Goal: Task Accomplishment & Management: Use online tool/utility

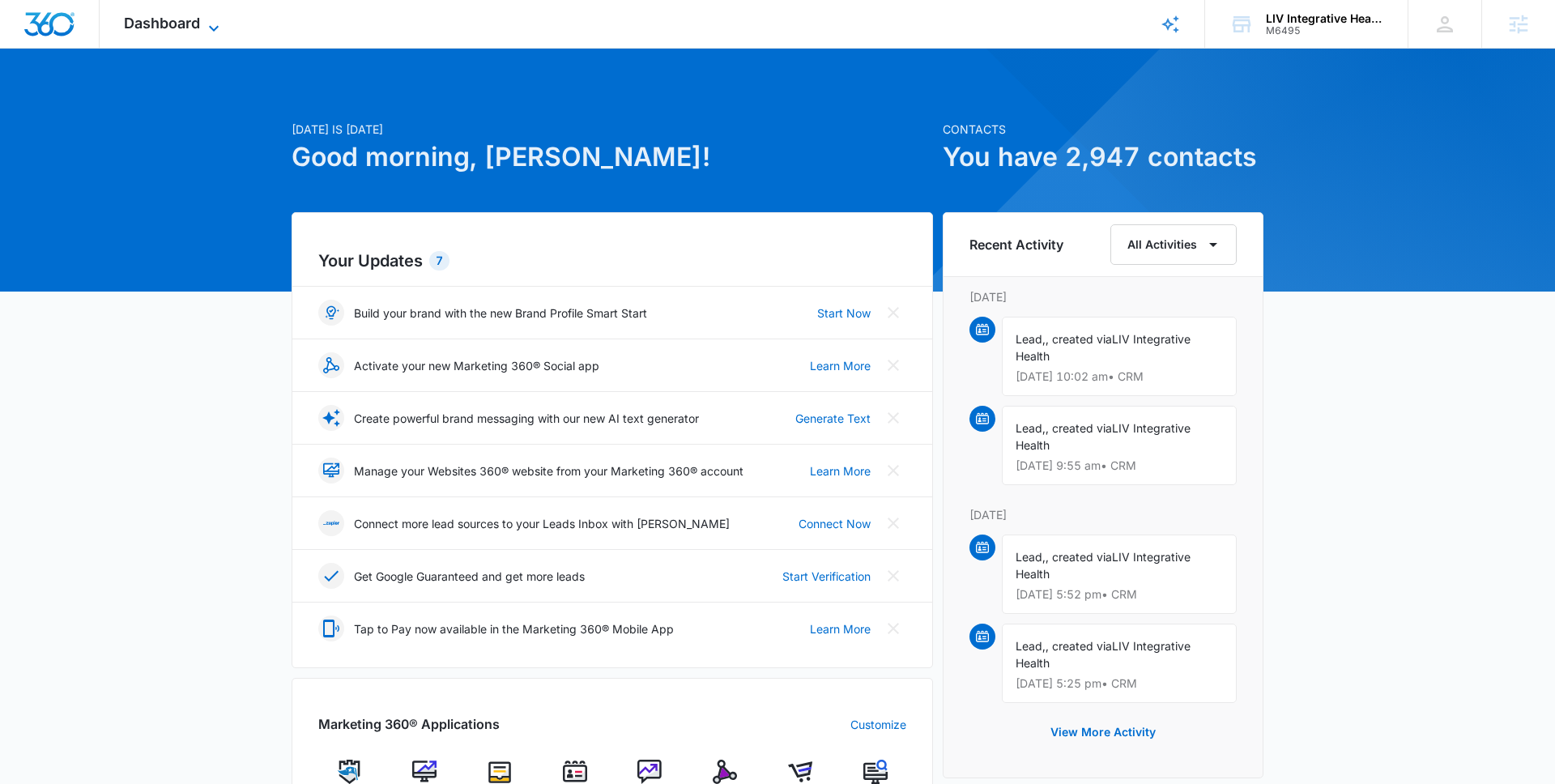
click at [193, 17] on span "Dashboard" at bounding box center [162, 23] width 76 height 17
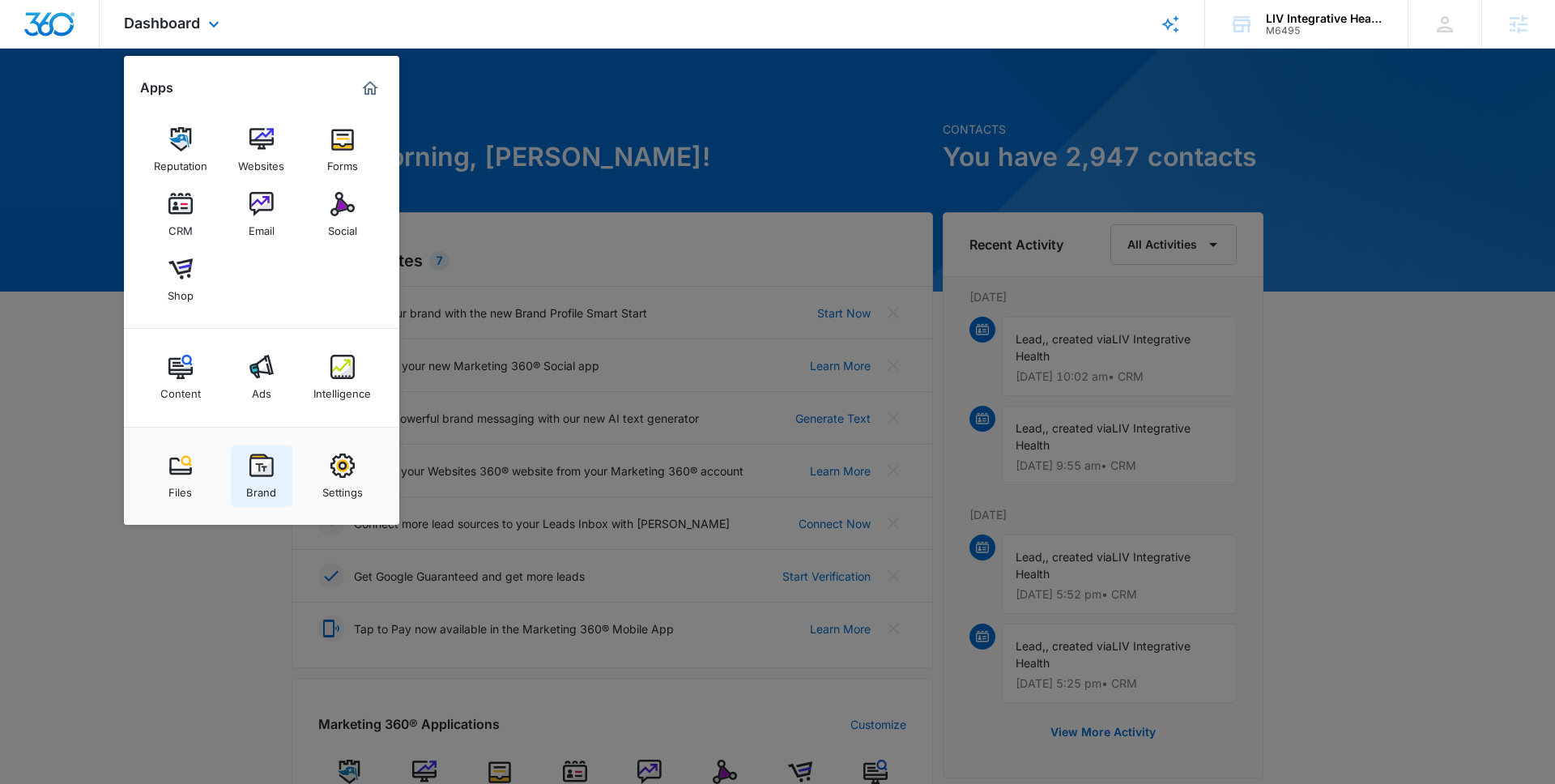
click at [274, 467] on link "Brand" at bounding box center [261, 476] width 62 height 62
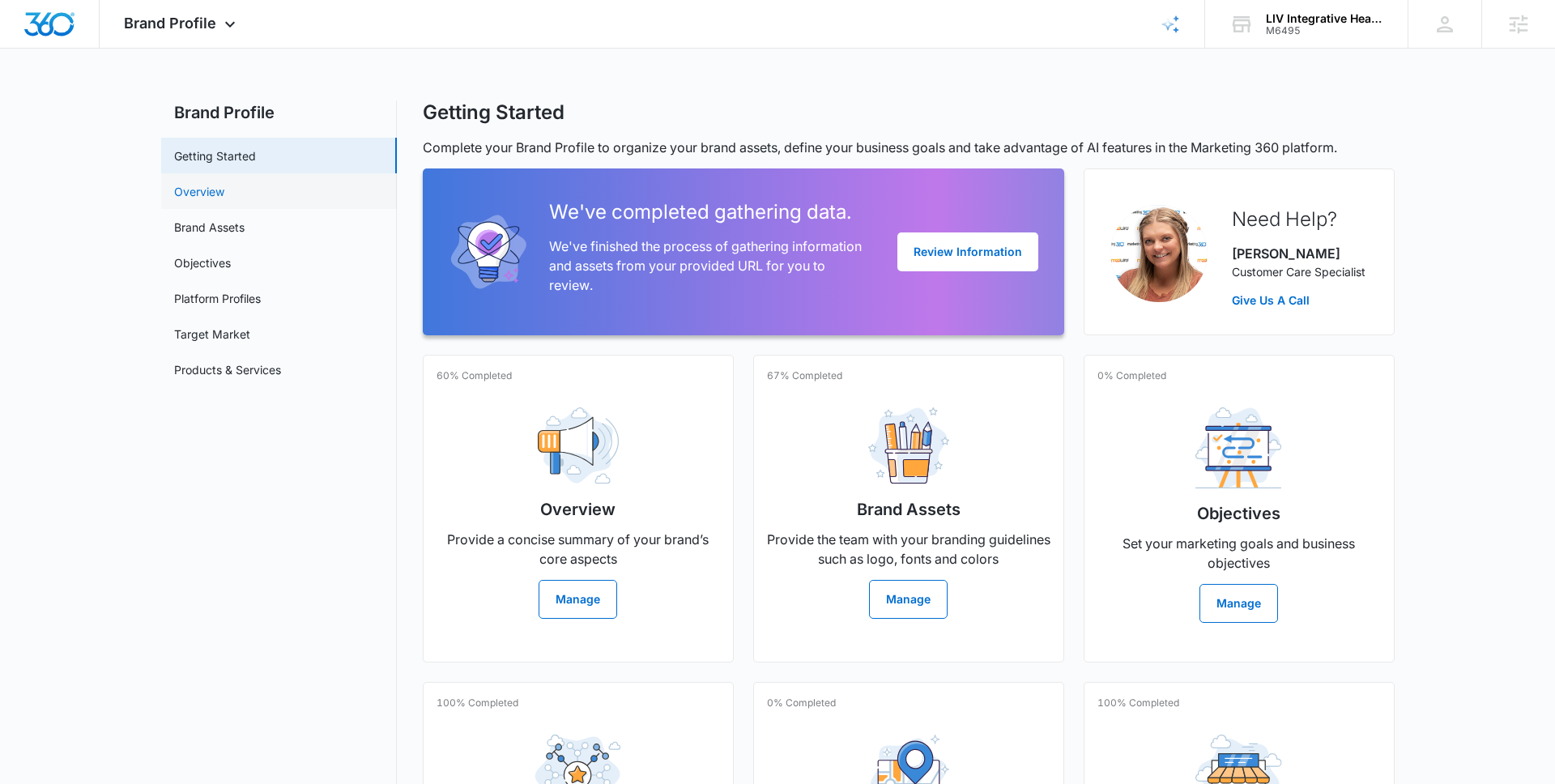
click at [215, 190] on link "Overview" at bounding box center [199, 192] width 50 height 17
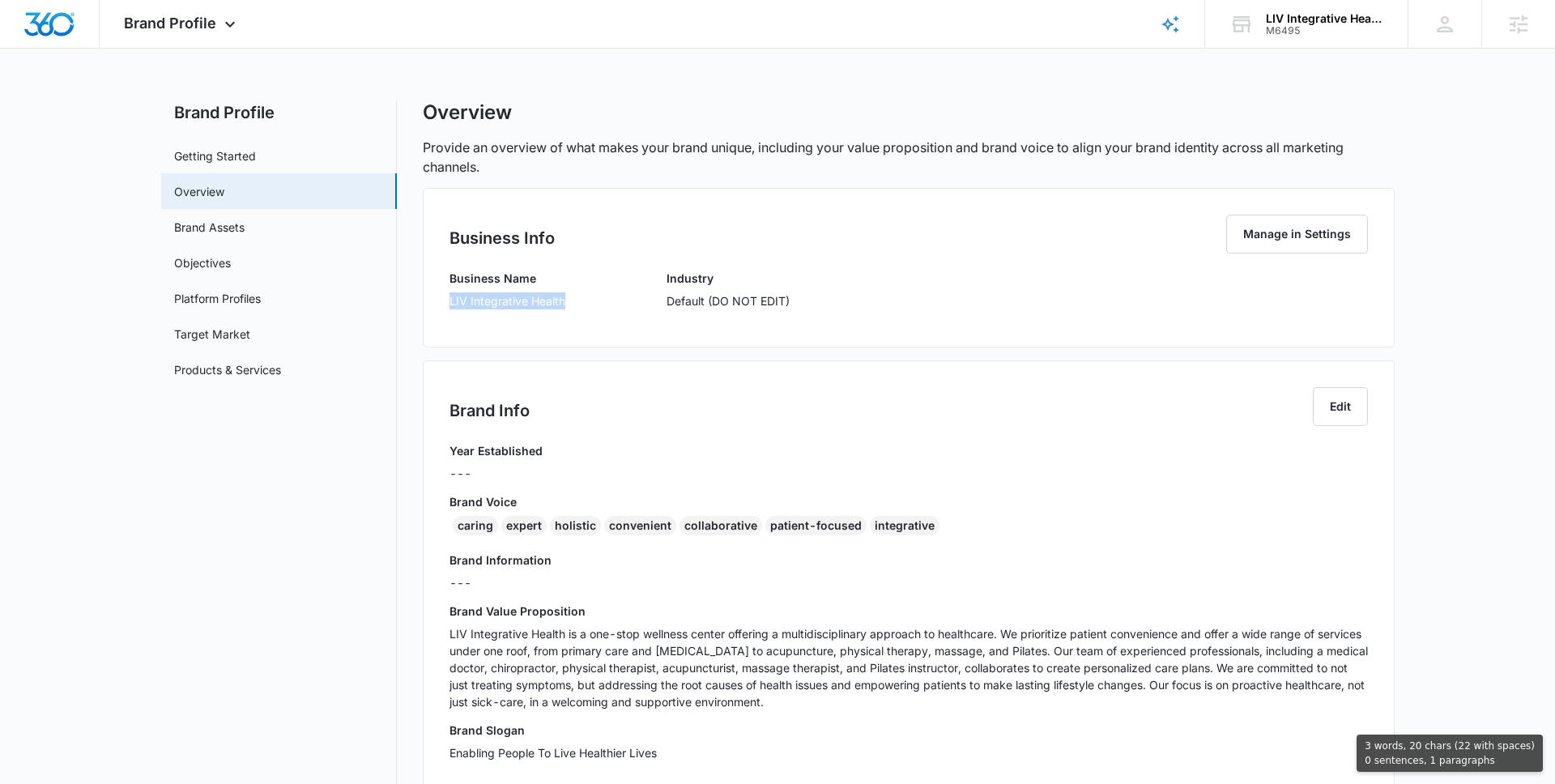
drag, startPoint x: 571, startPoint y: 304, endPoint x: 435, endPoint y: 302, distance: 136.0
click at [435, 302] on div "Business Info Manage in Settings Business Name LIV Integrative Health Industry …" at bounding box center [909, 268] width 972 height 160
copy p "LIV Integrative Health"
drag, startPoint x: 453, startPoint y: 526, endPoint x: 973, endPoint y: 526, distance: 520.0
click at [973, 526] on div "caring expert holistic convenient collaborative patient-focused integrative" at bounding box center [908, 529] width 918 height 26
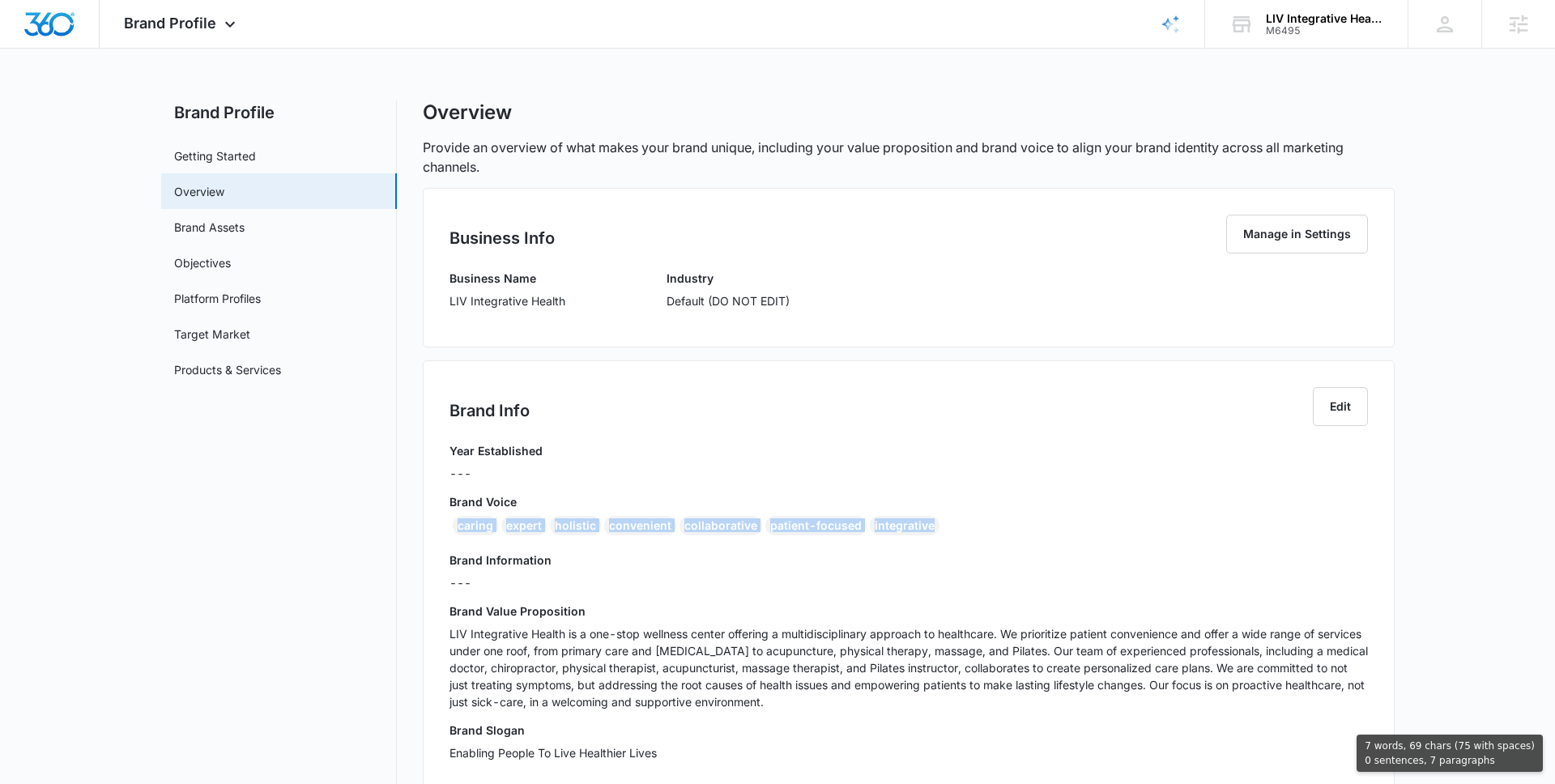
copy div "caring expert holistic convenient collaborative patient-focused integrative"
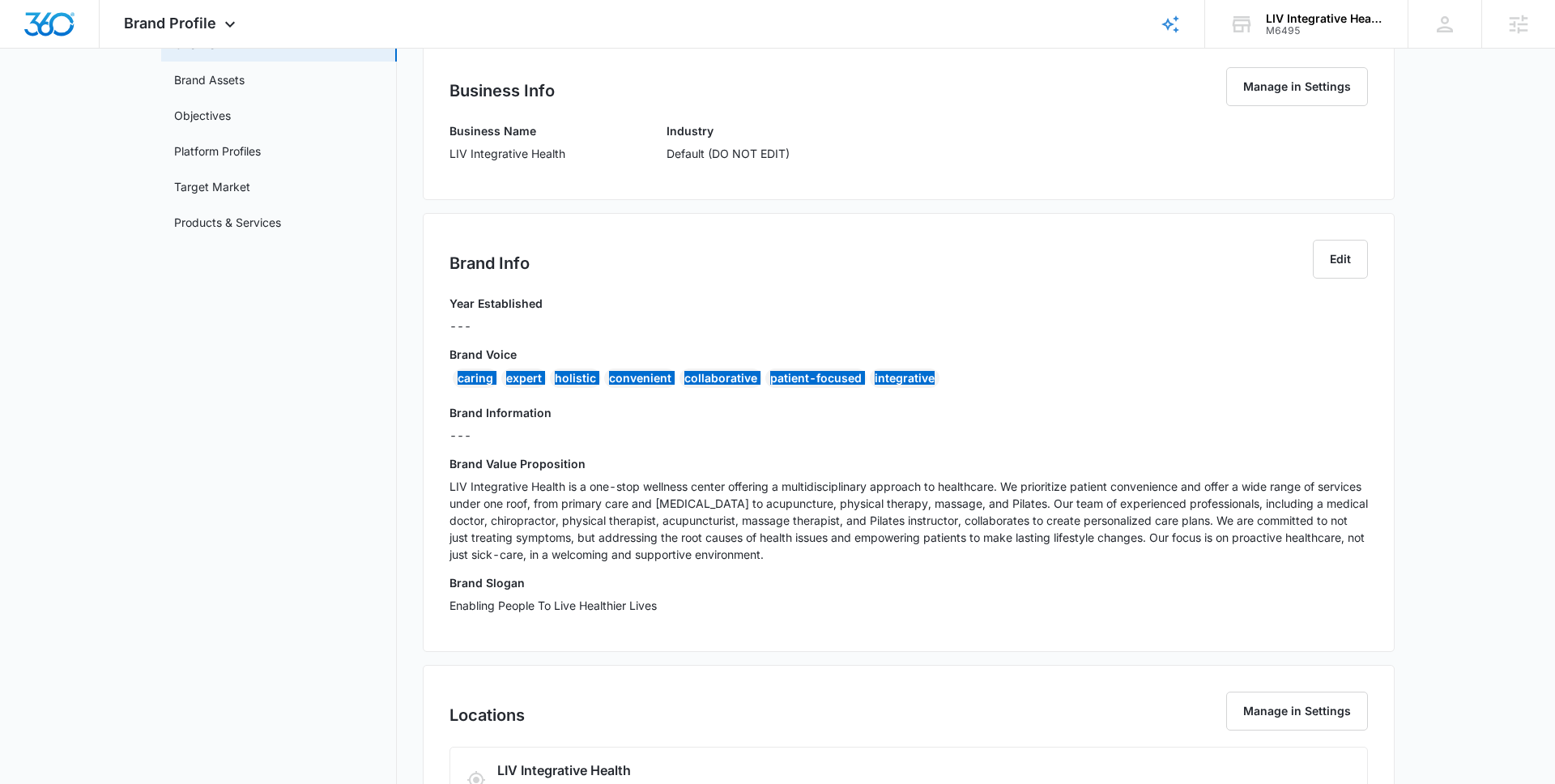
scroll to position [193, 0]
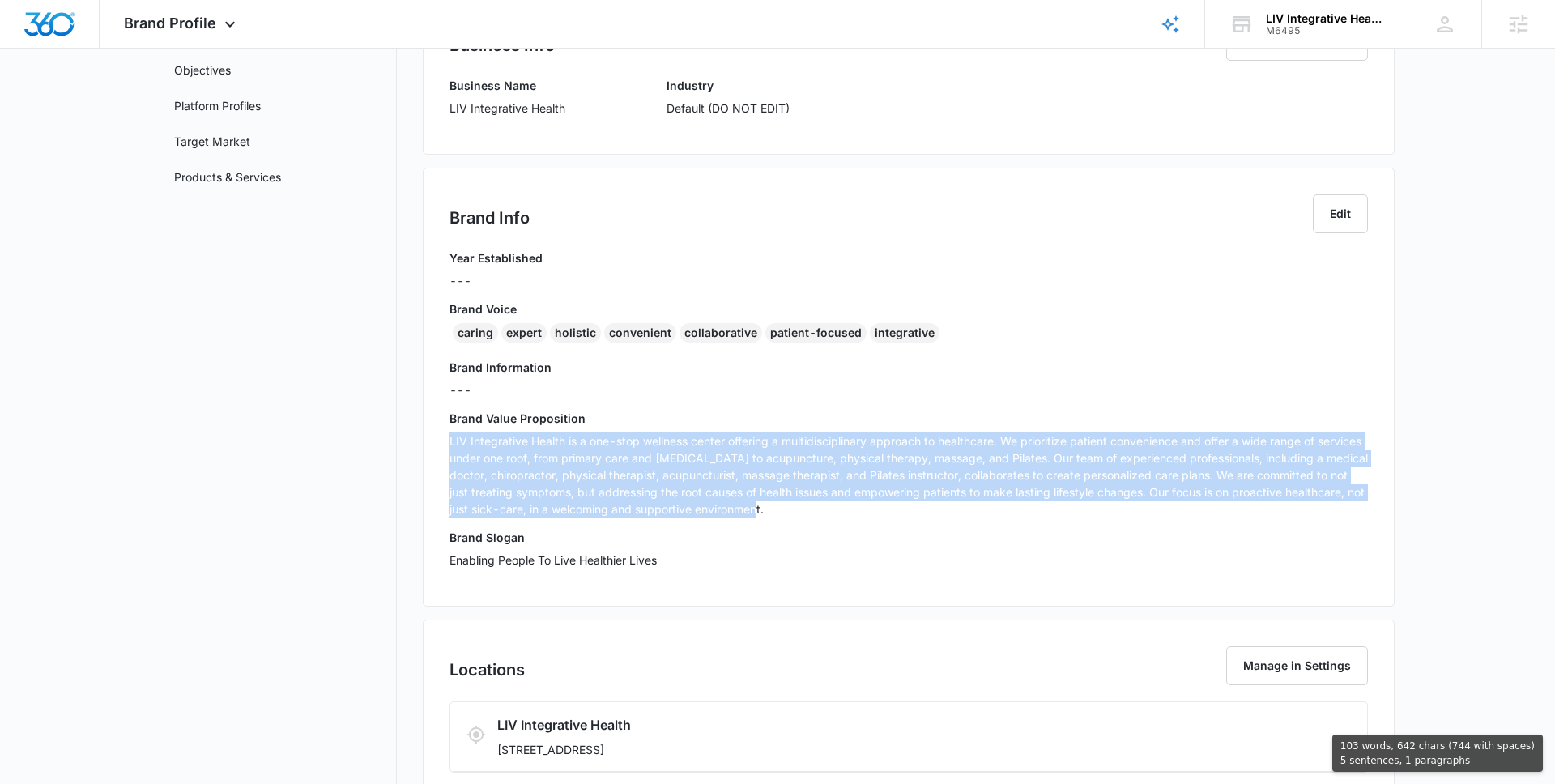
drag, startPoint x: 449, startPoint y: 441, endPoint x: 859, endPoint y: 508, distance: 415.4
click at [859, 508] on p "LIV Integrative Health is a one-stop wellness center offering a multidisciplina…" at bounding box center [908, 475] width 918 height 85
copy p "LIV Integrative Health is a one-stop wellness center offering a multidisciplina…"
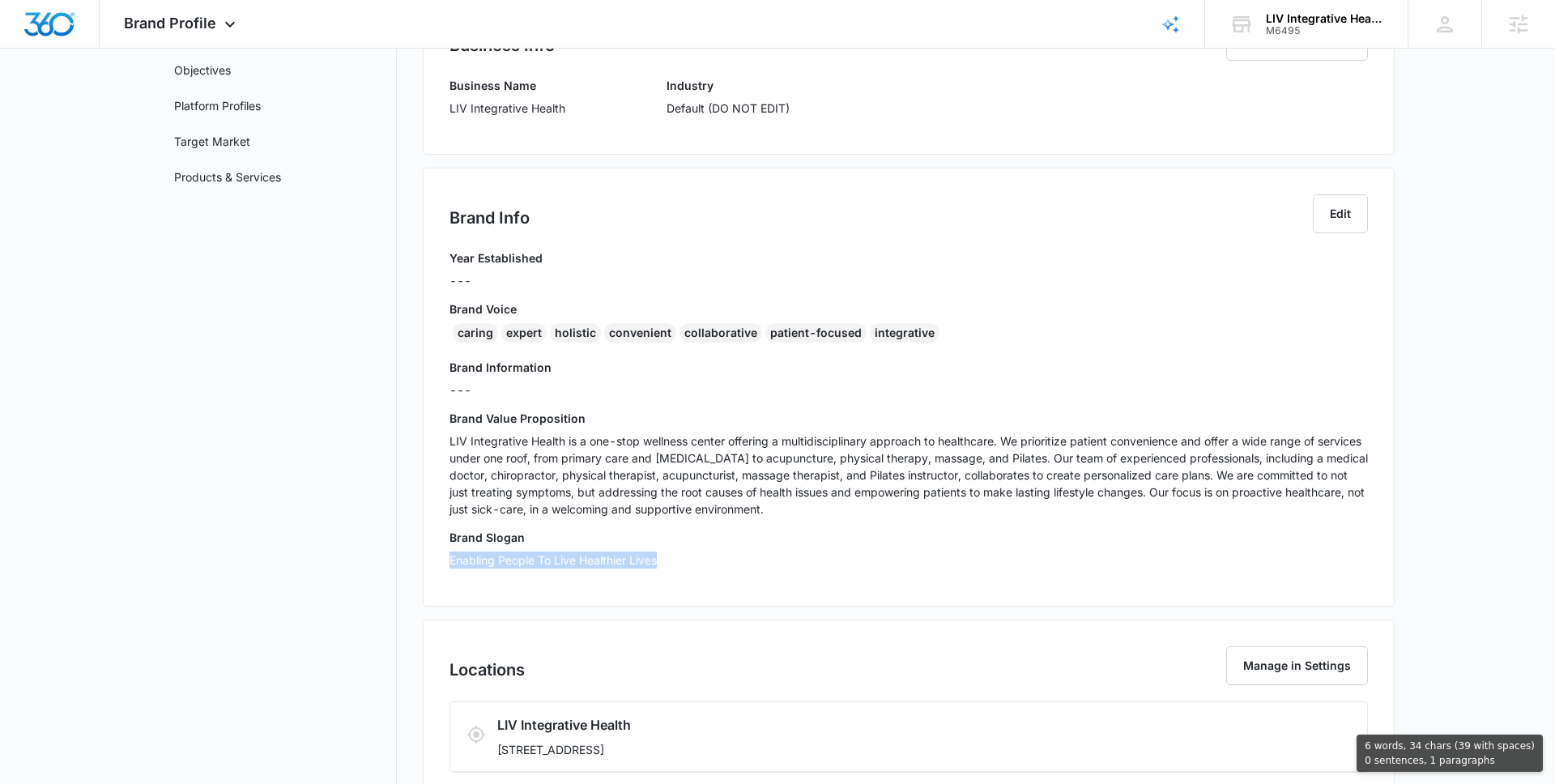
drag, startPoint x: 678, startPoint y: 557, endPoint x: 434, endPoint y: 554, distance: 244.0
click at [434, 555] on div "Brand Info Edit Year Established --- Brand Voice caring expert holistic conveni…" at bounding box center [909, 387] width 972 height 439
copy p "Enabling People To Live Healthier Lives"
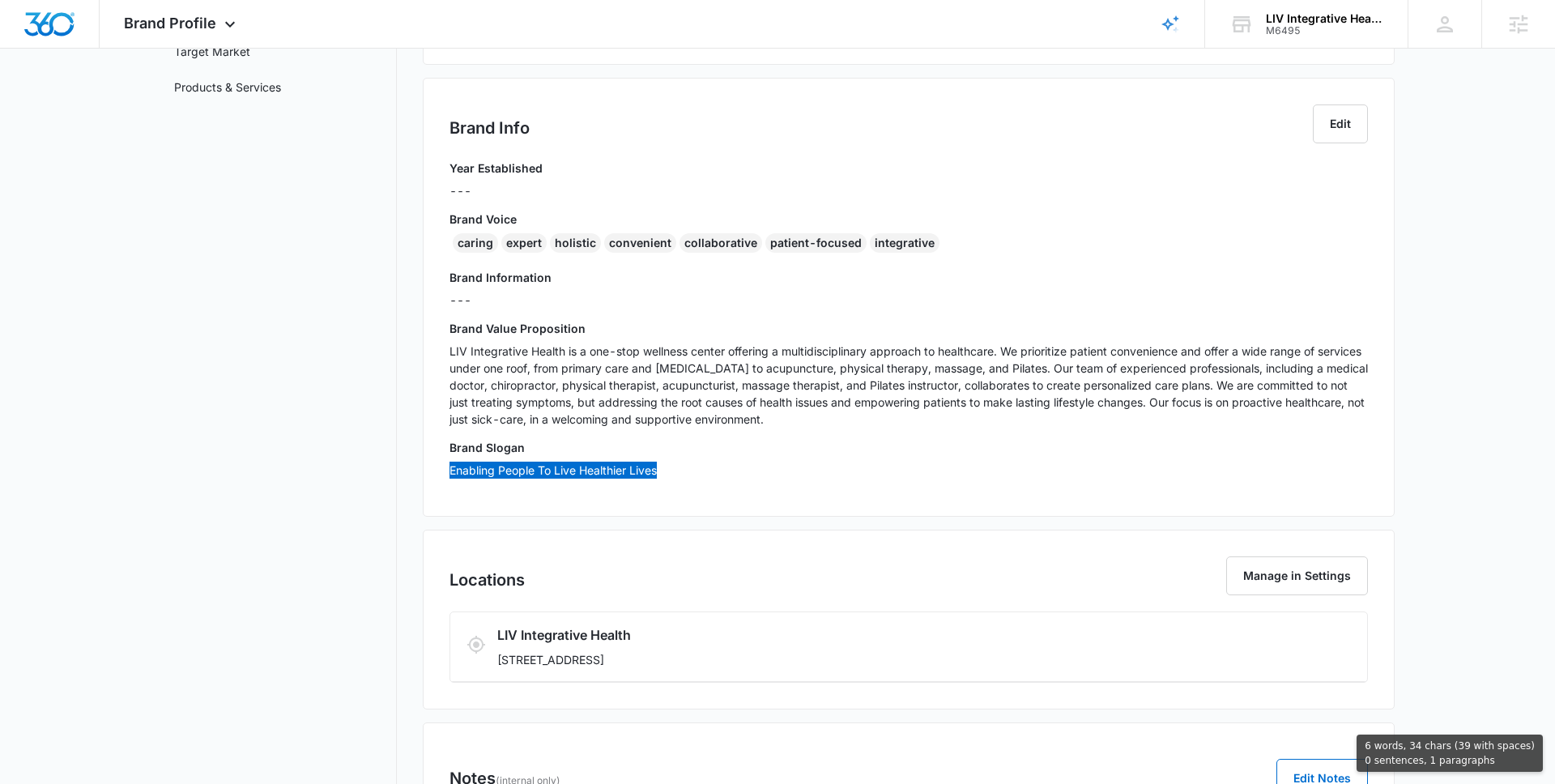
scroll to position [394, 0]
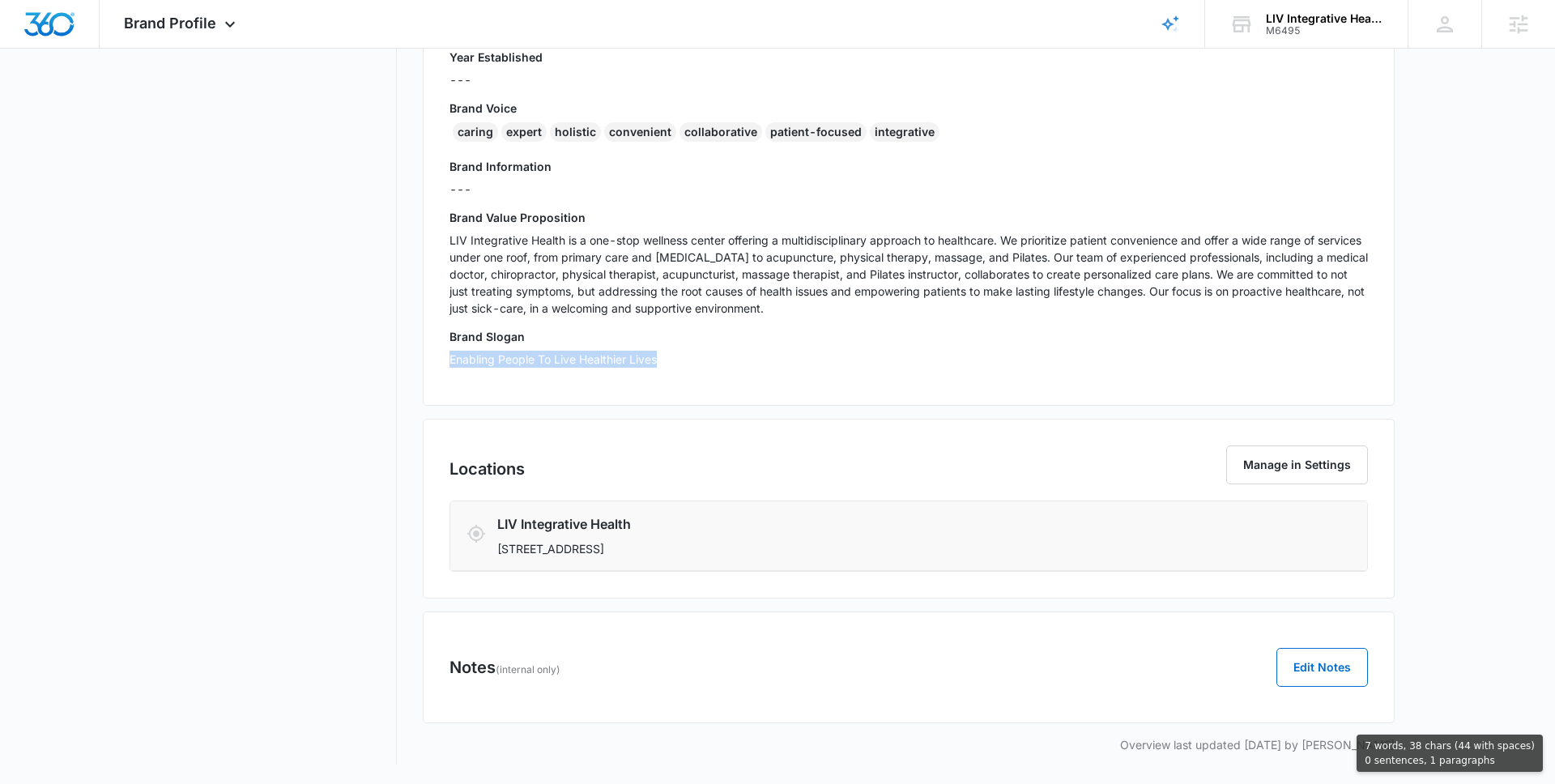
drag, startPoint x: 840, startPoint y: 548, endPoint x: 495, endPoint y: 552, distance: 345.0
click at [495, 552] on div "LIV Integrative Health [STREET_ADDRESS]" at bounding box center [909, 536] width 885 height 43
copy p "[STREET_ADDRESS]"
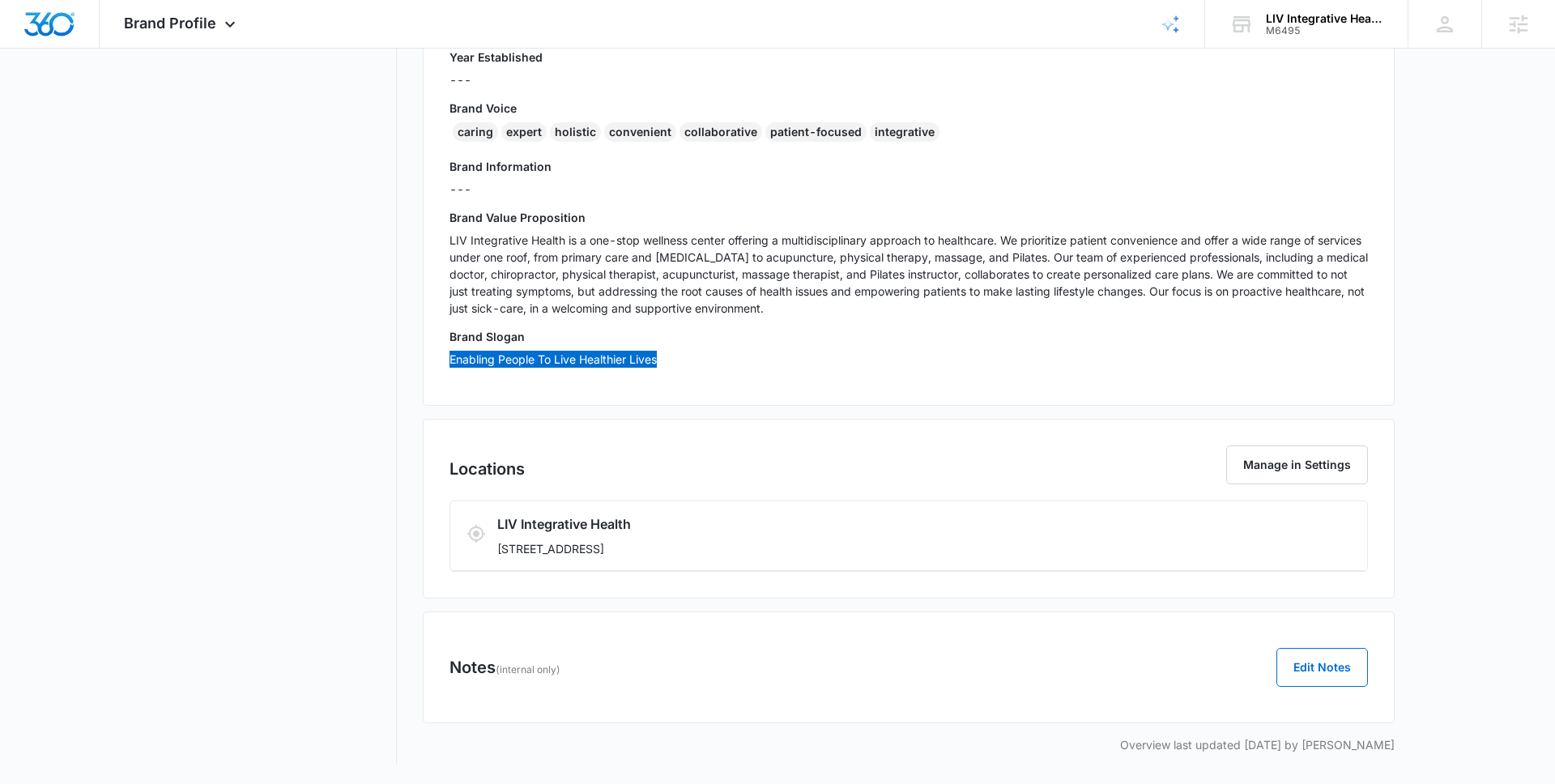
scroll to position [0, 0]
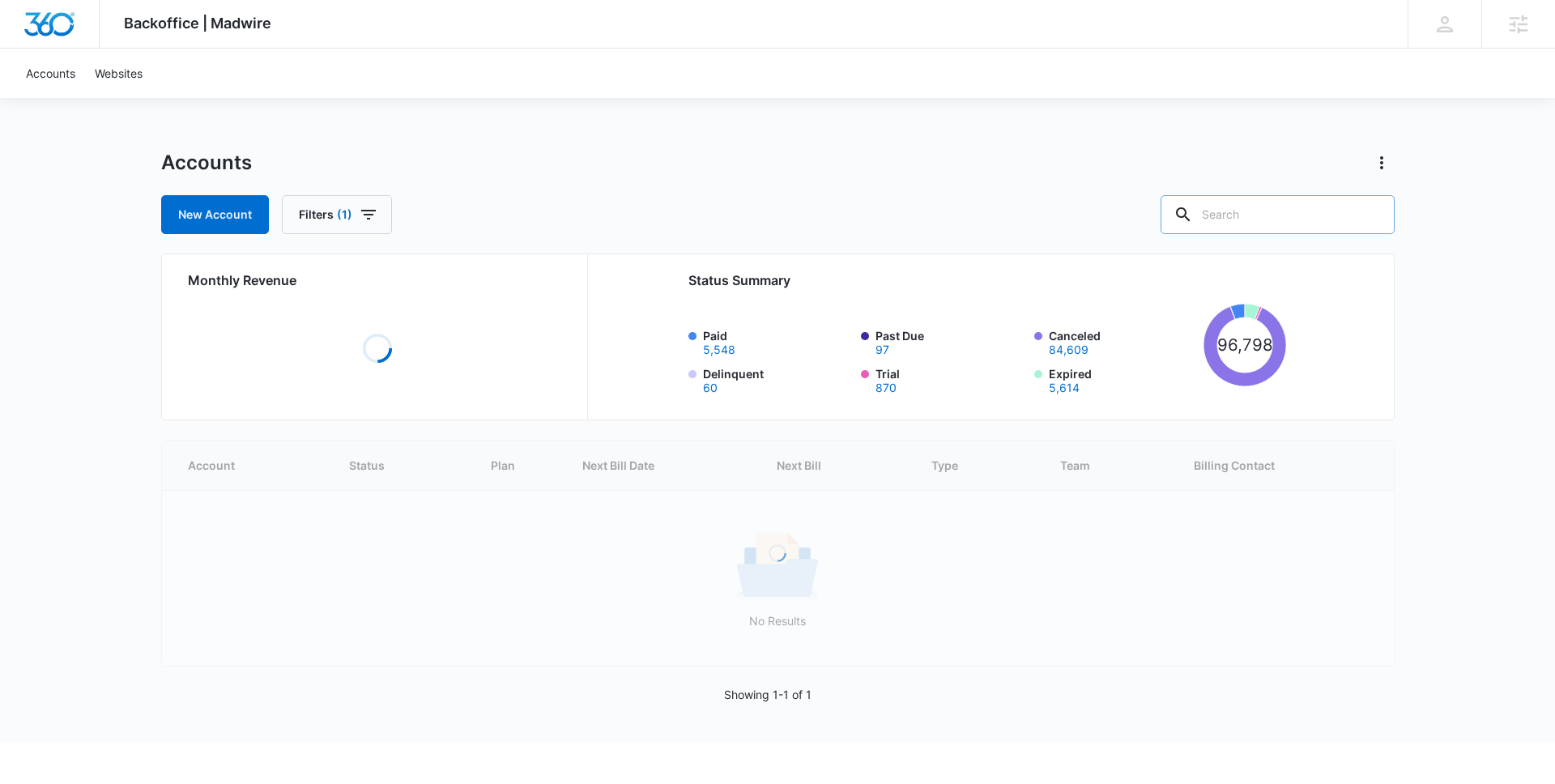
click at [1246, 217] on input "text" at bounding box center [1277, 214] width 234 height 39
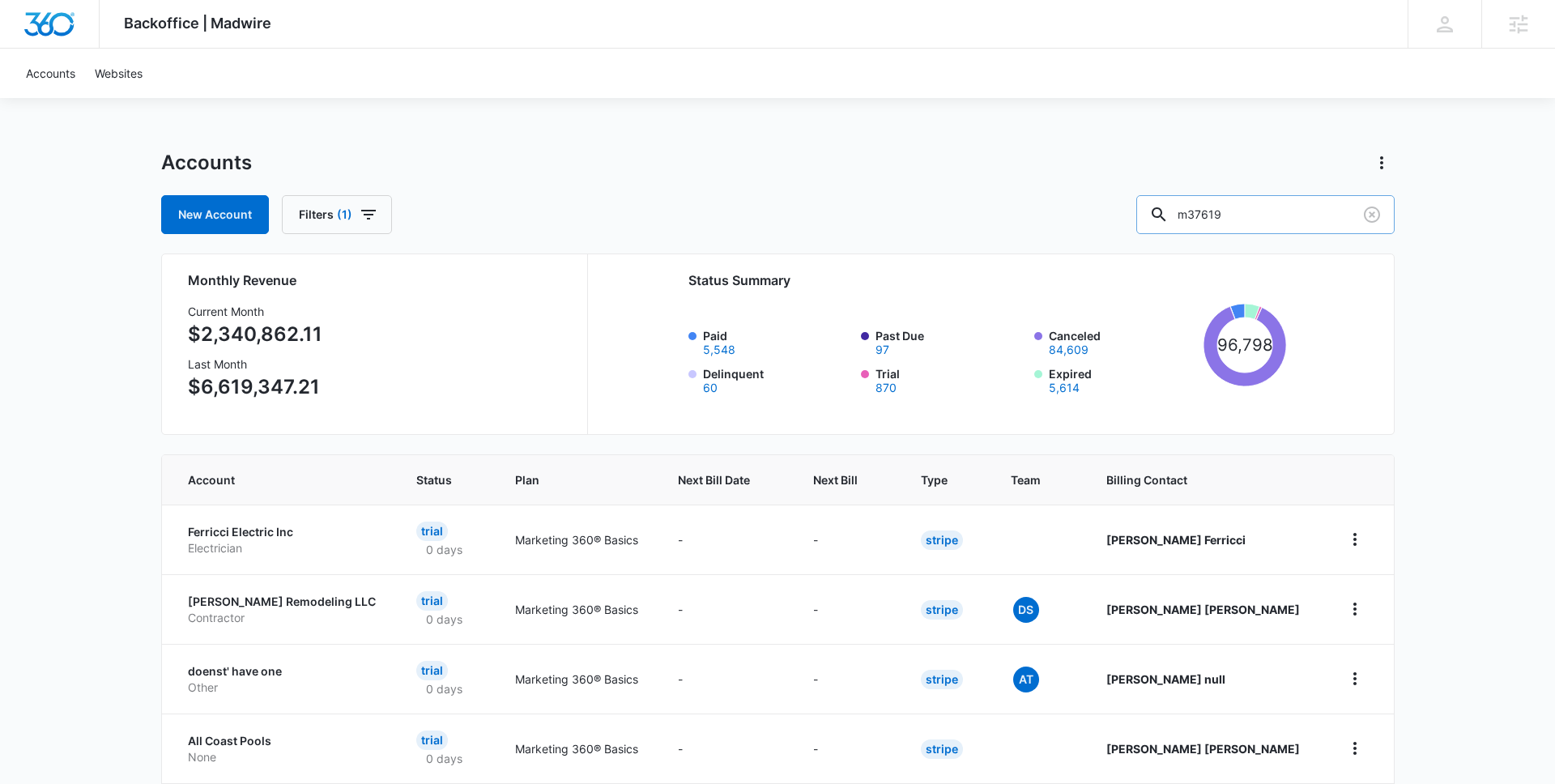
type input "m37619"
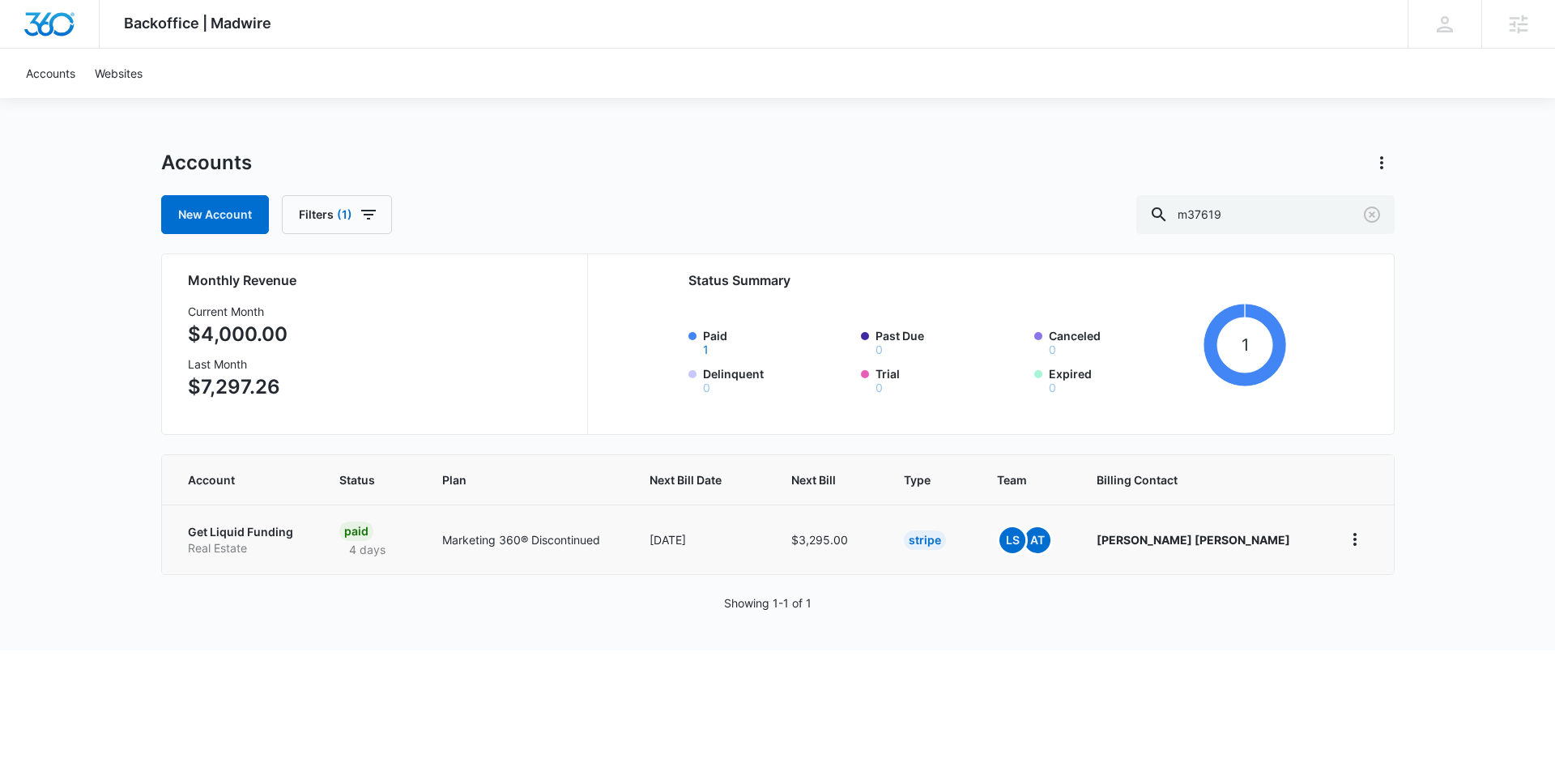
click at [252, 531] on p "Get Liquid Funding" at bounding box center [245, 532] width 114 height 16
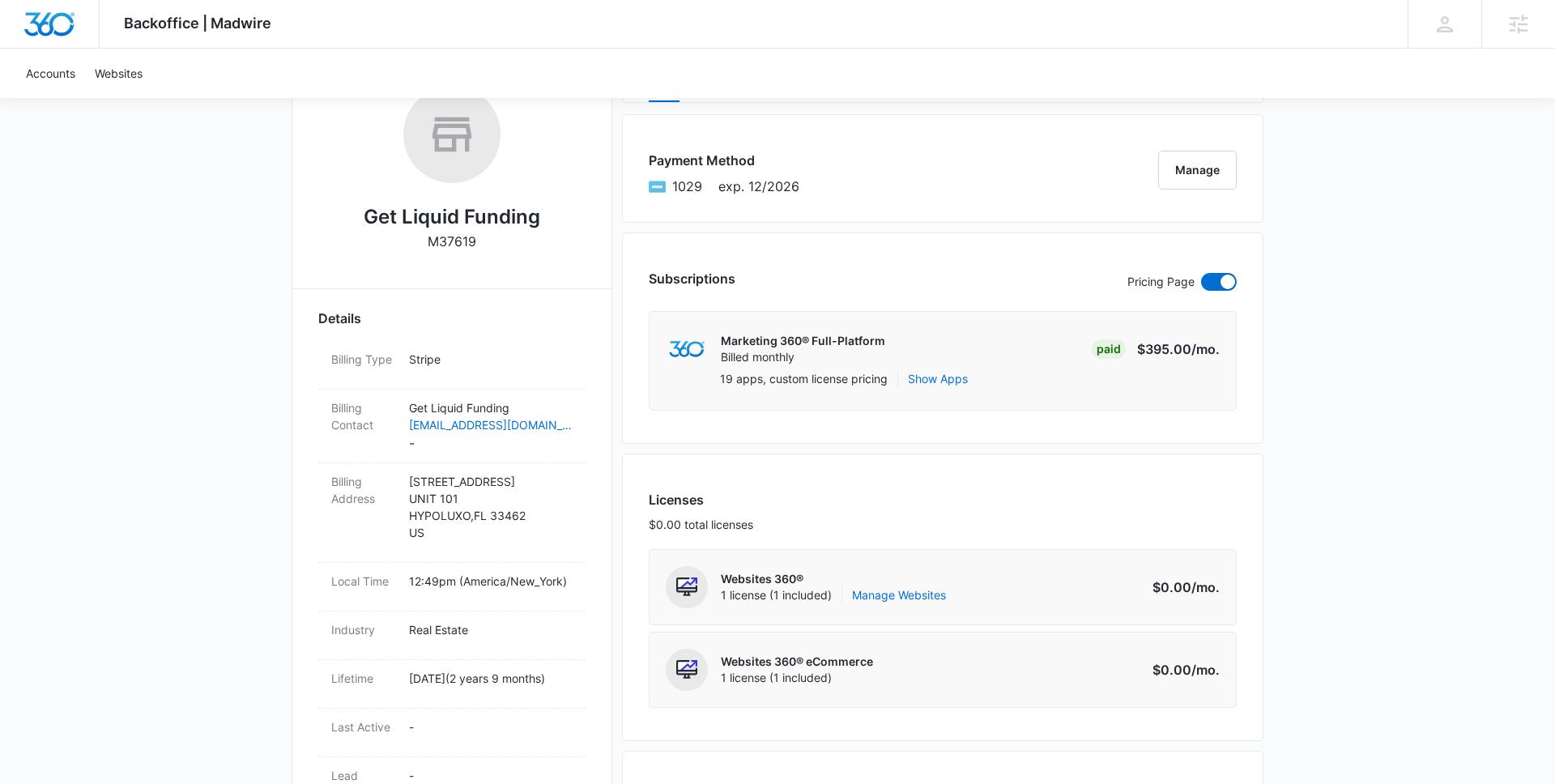
scroll to position [282, 0]
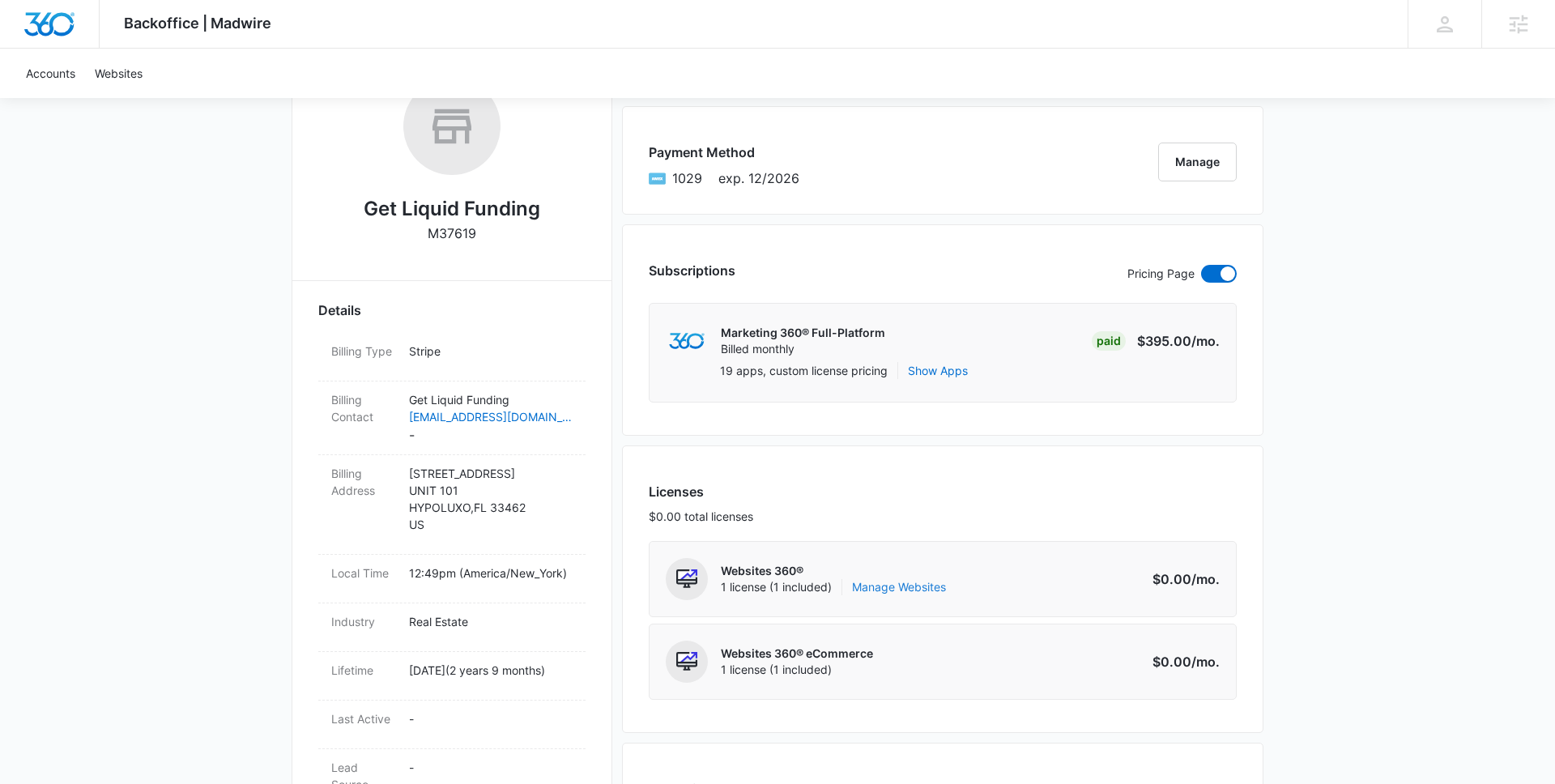
click at [898, 586] on link "Manage Websites" at bounding box center [899, 587] width 94 height 16
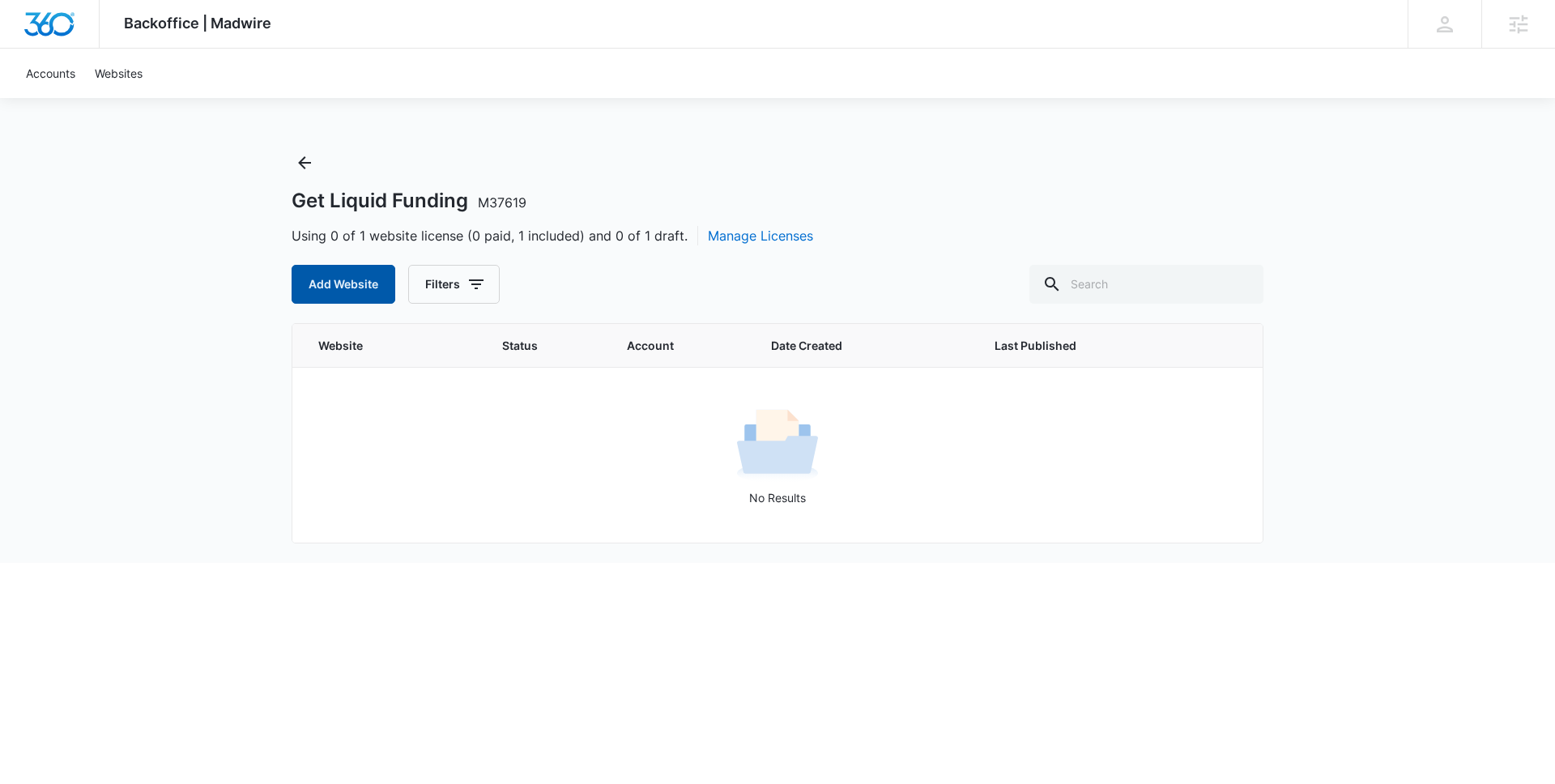
click at [356, 289] on button "Add Website" at bounding box center [343, 284] width 104 height 39
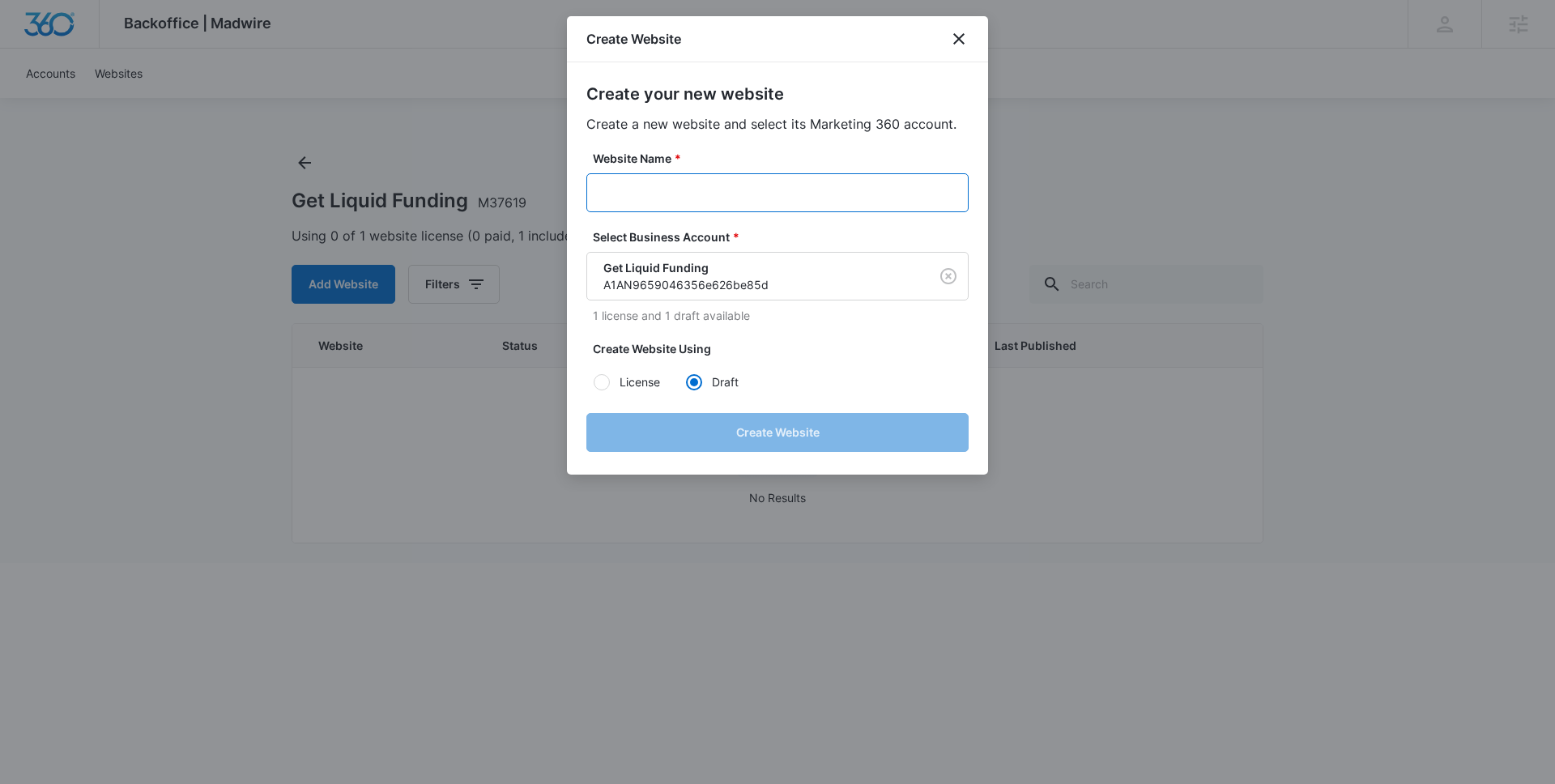
click at [612, 199] on input "Website Name *" at bounding box center [777, 193] width 382 height 39
click at [673, 191] on input "Website Name *" at bounding box center [777, 193] width 382 height 39
paste input "M37619 - Get Liquid Funding"
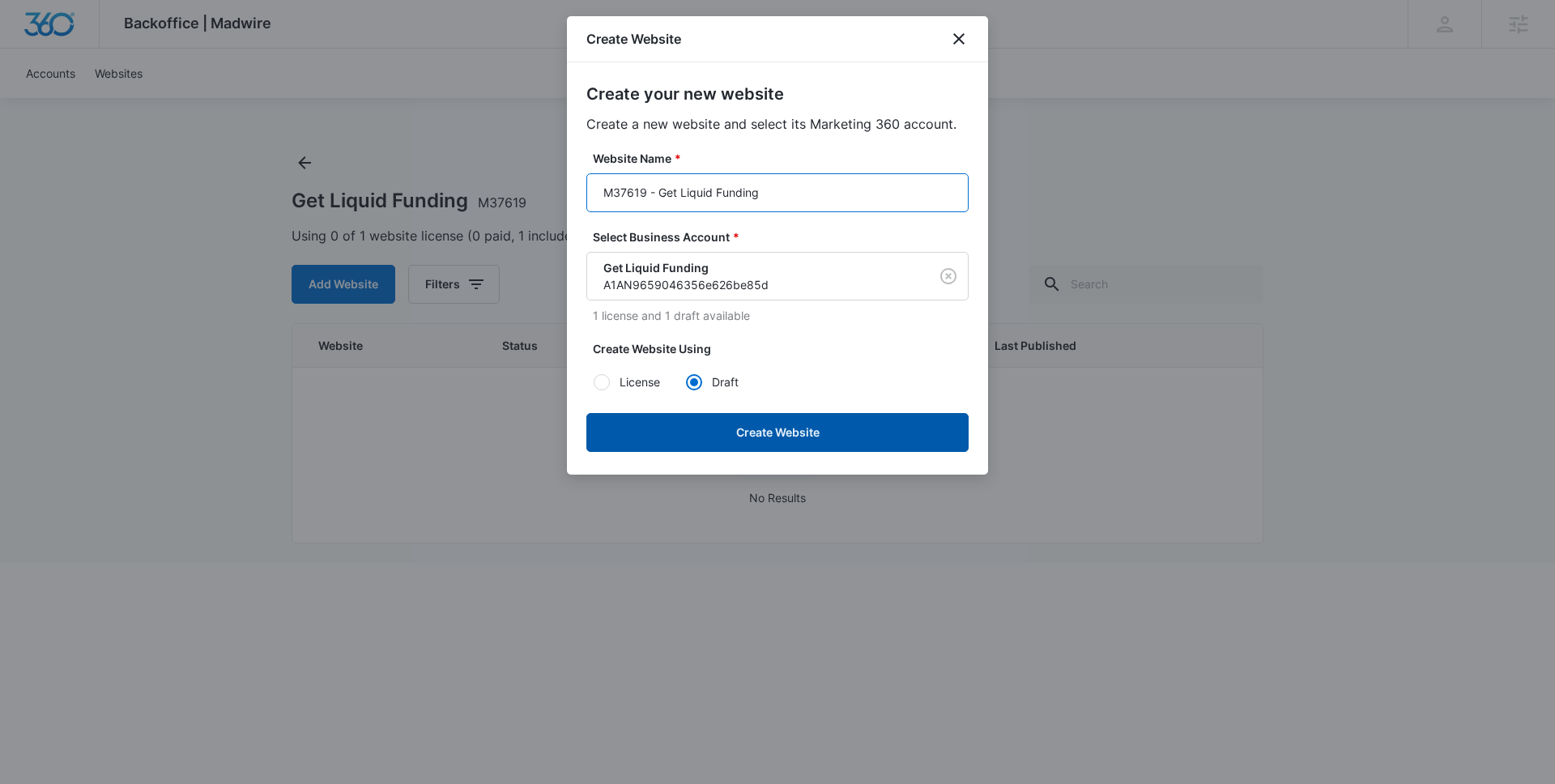
type input "M37619 - Get Liquid Funding"
click at [768, 427] on button "Create Website" at bounding box center [777, 432] width 382 height 39
